Goal: Find specific page/section: Find specific page/section

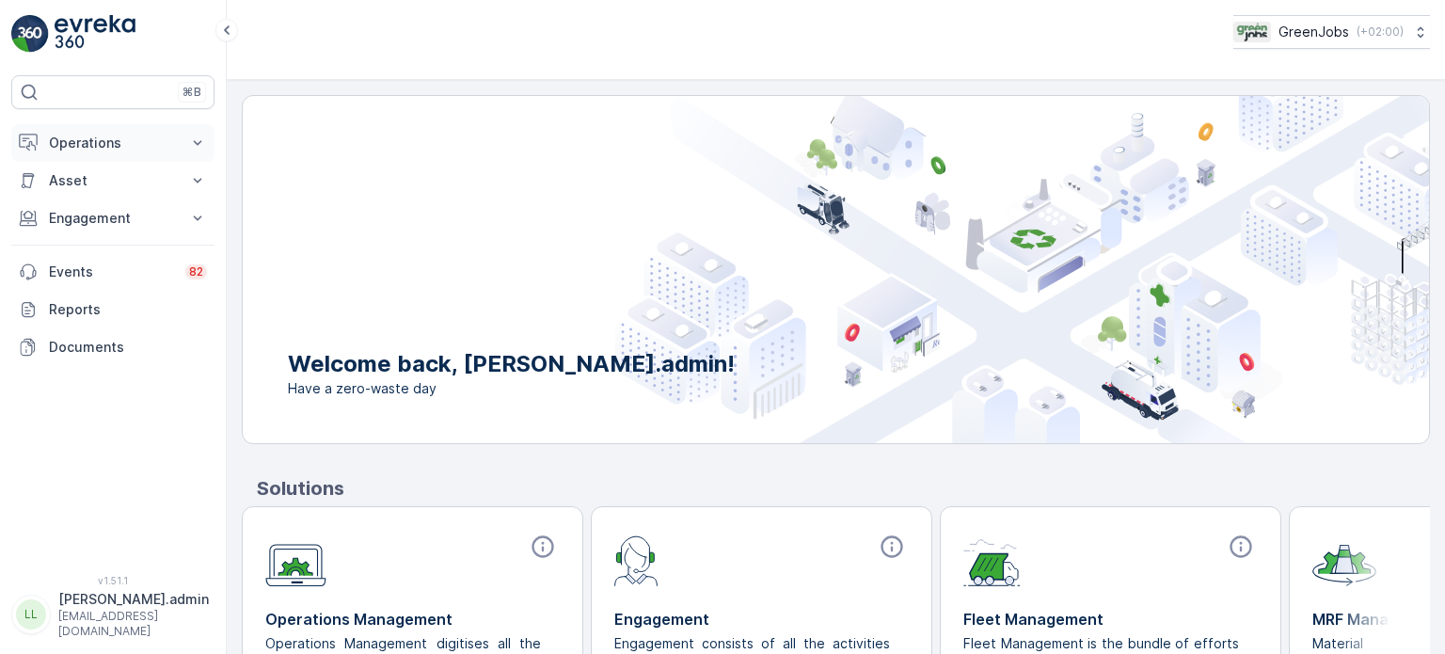
click at [100, 141] on p "Operations" at bounding box center [113, 143] width 128 height 19
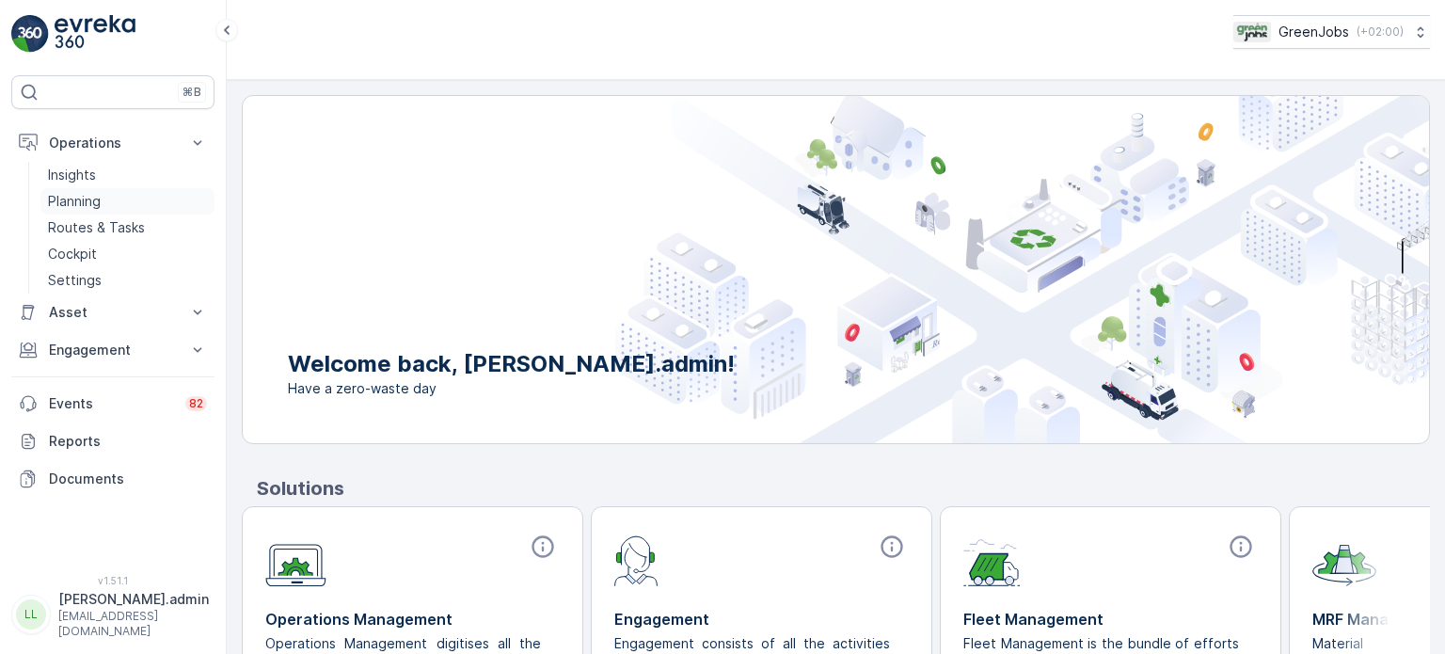
click at [72, 194] on p "Planning" at bounding box center [74, 201] width 53 height 19
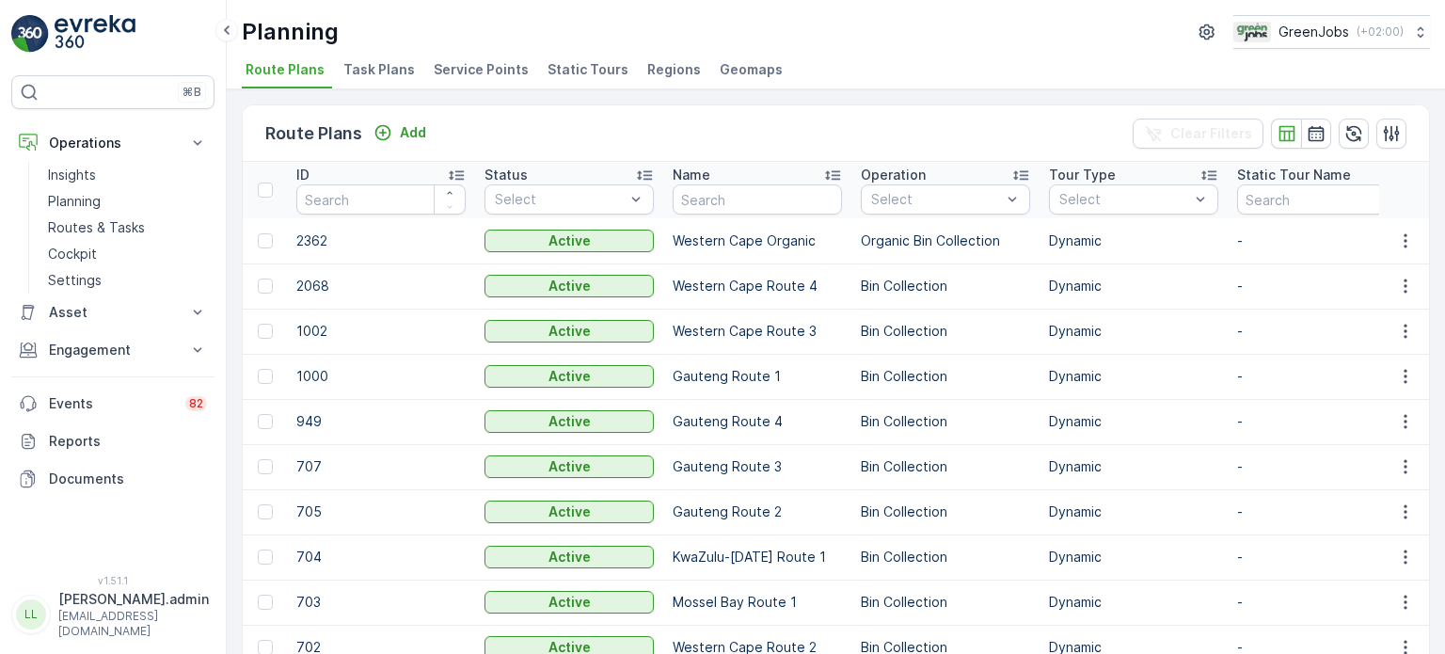
click at [480, 63] on span "Service Points" at bounding box center [481, 69] width 95 height 19
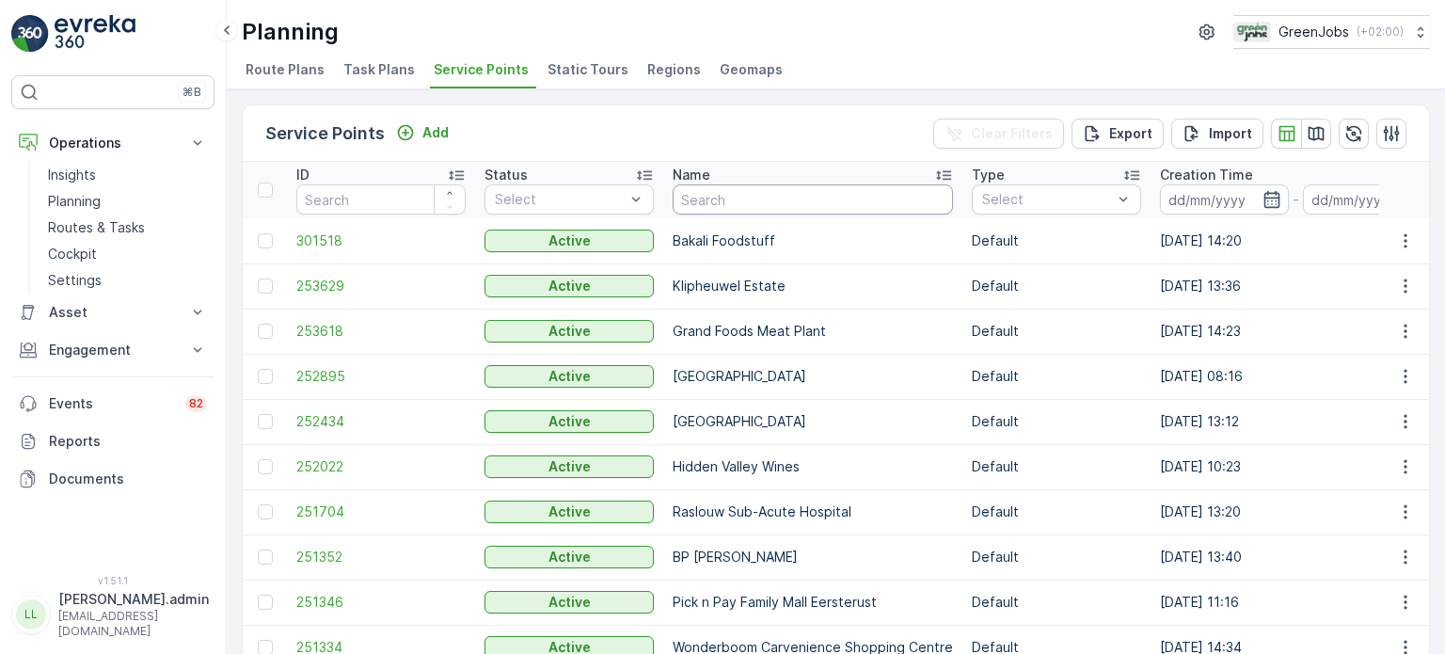
click at [753, 203] on input "text" at bounding box center [813, 199] width 280 height 30
type input "woodm"
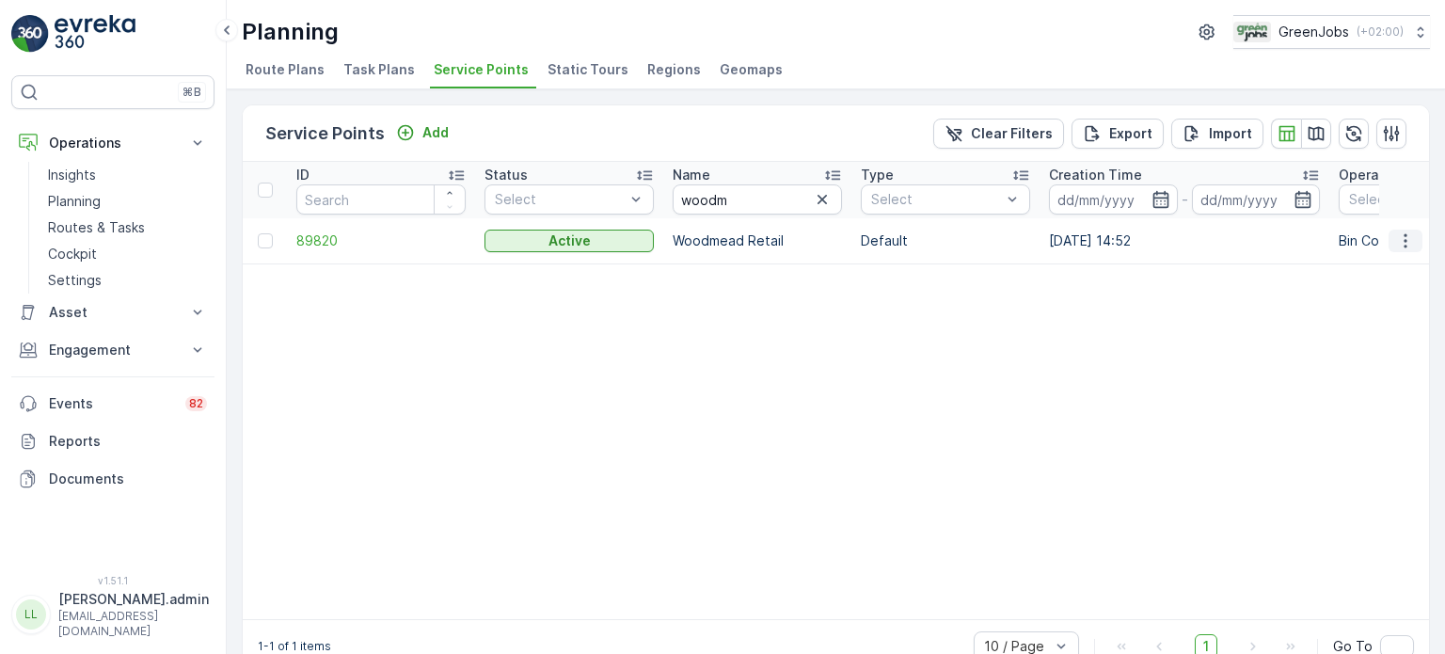
click at [1407, 249] on button "button" at bounding box center [1405, 241] width 34 height 23
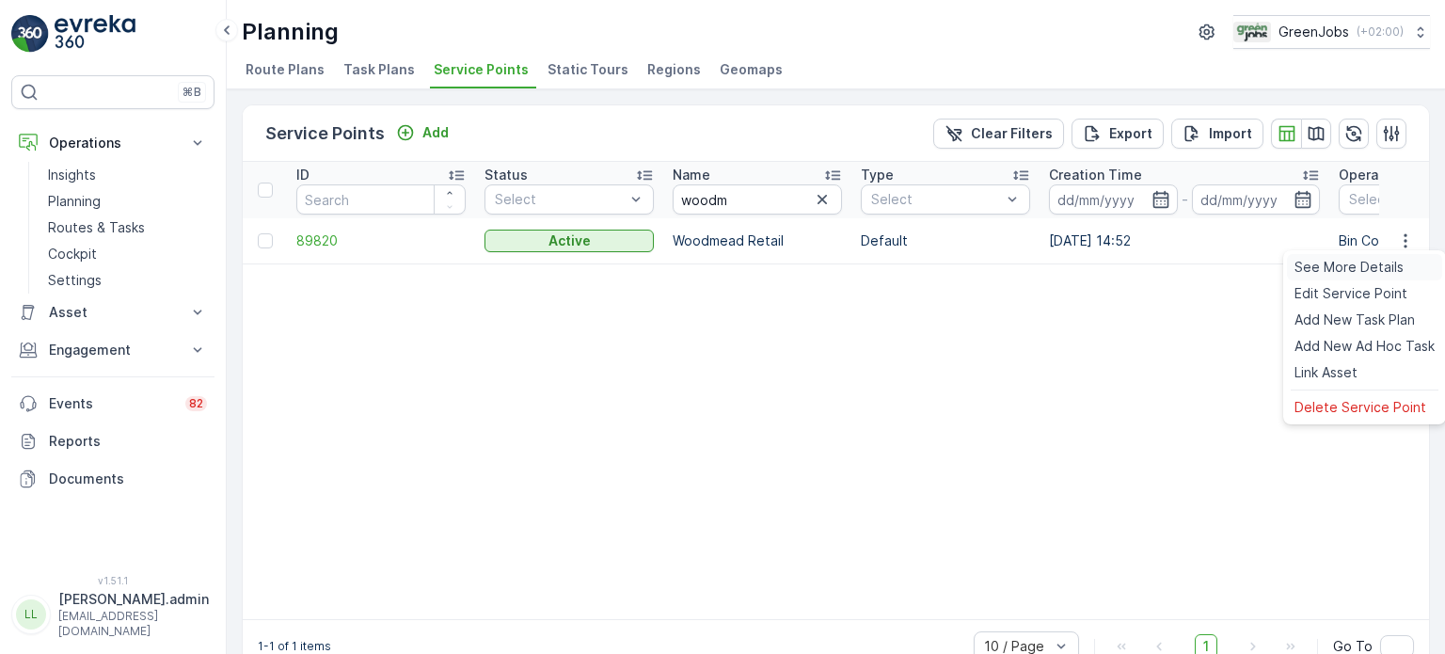
click at [1337, 266] on span "See More Details" at bounding box center [1348, 267] width 109 height 19
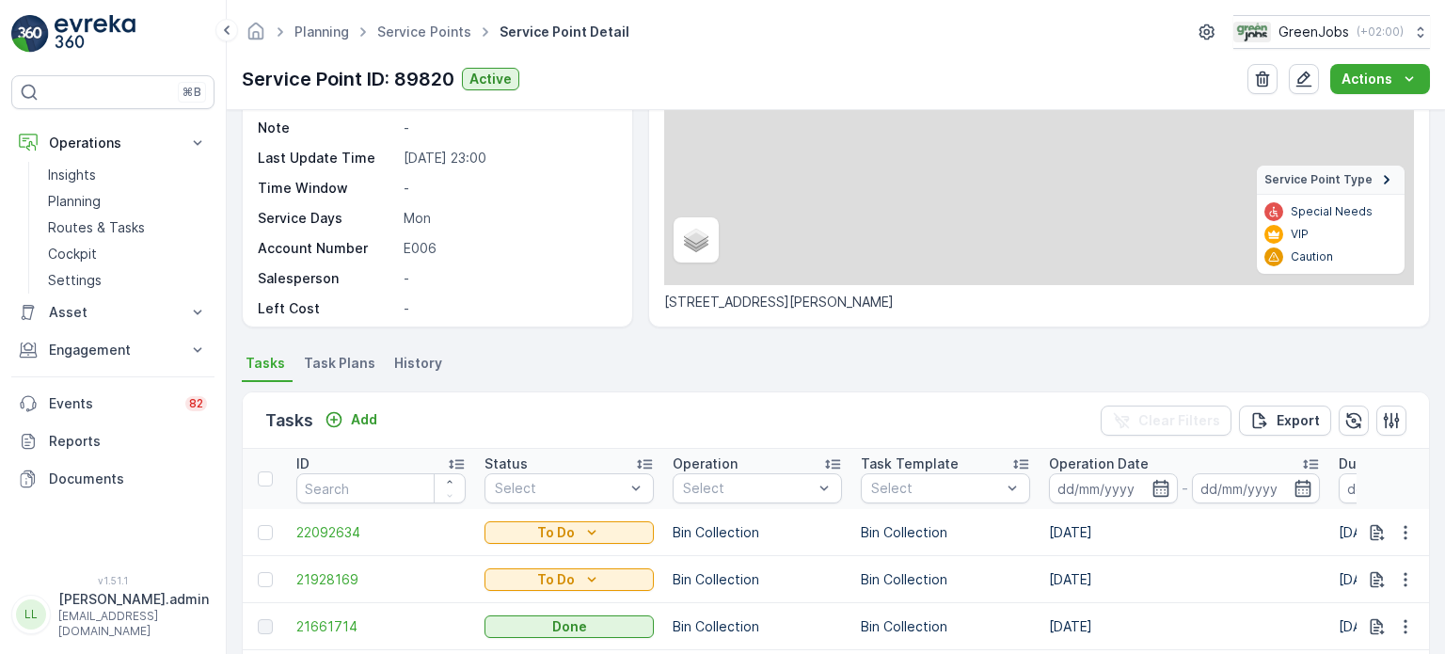
scroll to position [282, 0]
